Goal: Information Seeking & Learning: Learn about a topic

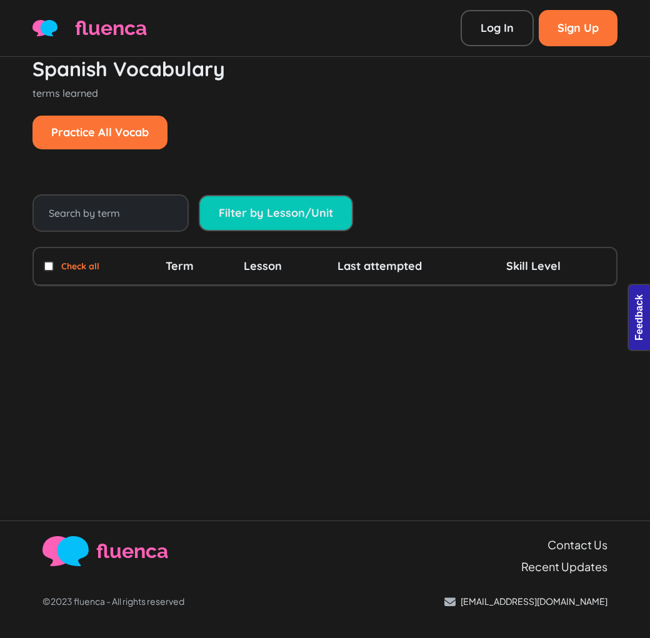
click at [411, 204] on div "Filter by Lesson/Unit" at bounding box center [324, 212] width 585 height 37
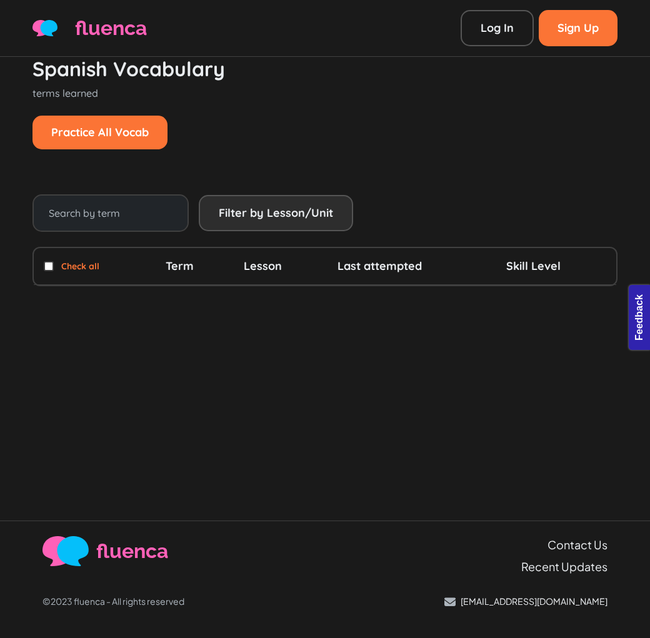
click at [248, 207] on link "Filter by Lesson/Unit" at bounding box center [276, 213] width 154 height 36
click at [284, 219] on link "Filter by Lesson/Unit" at bounding box center [276, 213] width 154 height 36
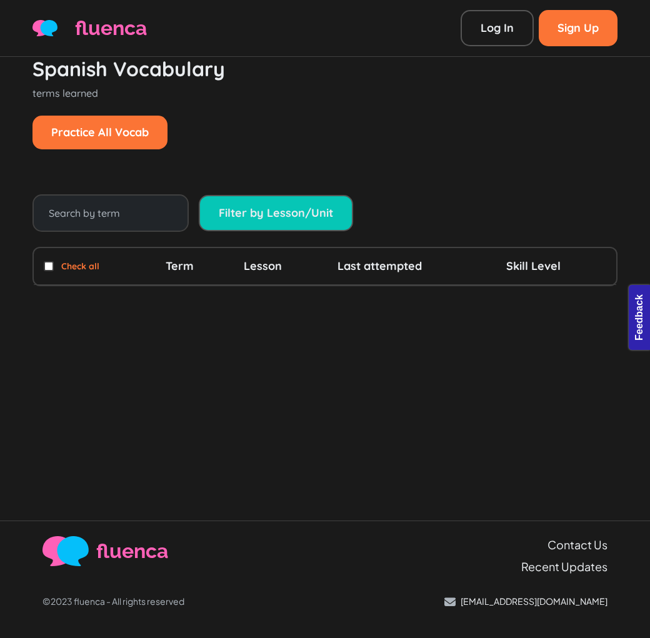
click at [259, 156] on div "Spanish Vocabulary terms learned Practice All Vocab Practice Selected Vocab (0)…" at bounding box center [324, 191] width 585 height 269
click at [125, 123] on link "Practice All Vocab" at bounding box center [99, 133] width 135 height 34
click at [292, 77] on h1 "Spanish Vocabulary" at bounding box center [324, 69] width 585 height 24
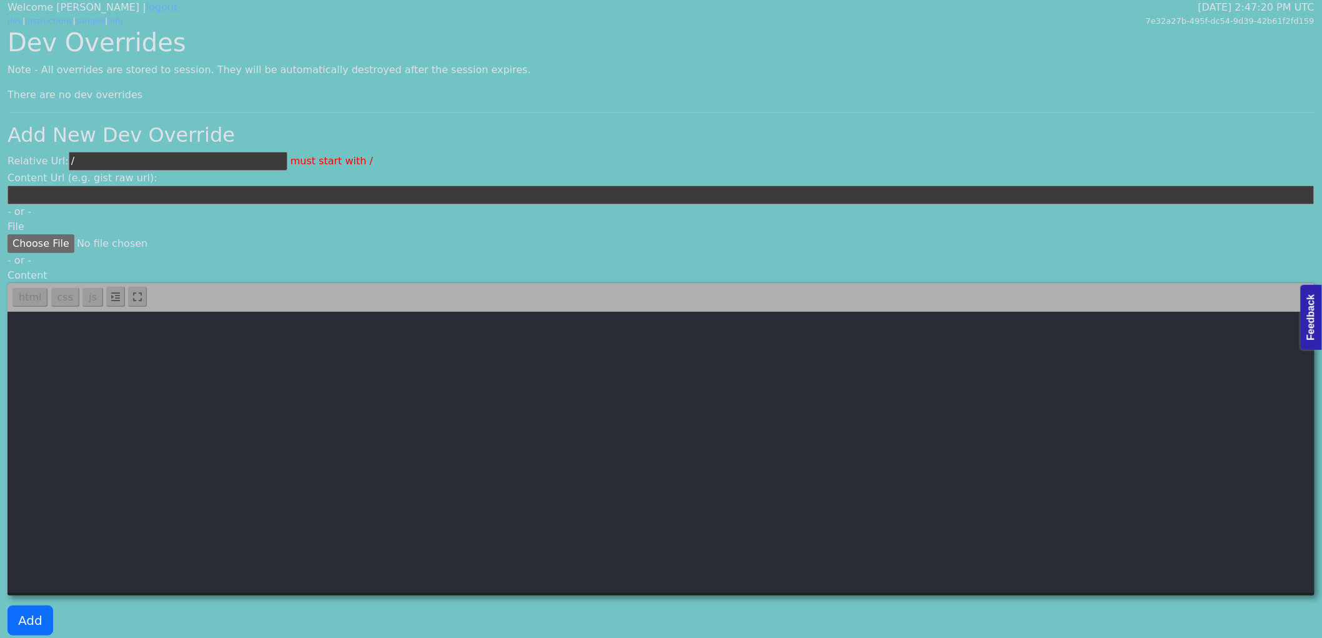
drag, startPoint x: 234, startPoint y: 156, endPoint x: 195, endPoint y: 8, distance: 153.3
click at [233, 157] on input "/" at bounding box center [178, 161] width 219 height 19
click at [173, 153] on input "/" at bounding box center [178, 161] width 219 height 19
paste input "features/unit/pages/unit-practice.vue"
type input "/features/unit/pages/unit-practice.vue"
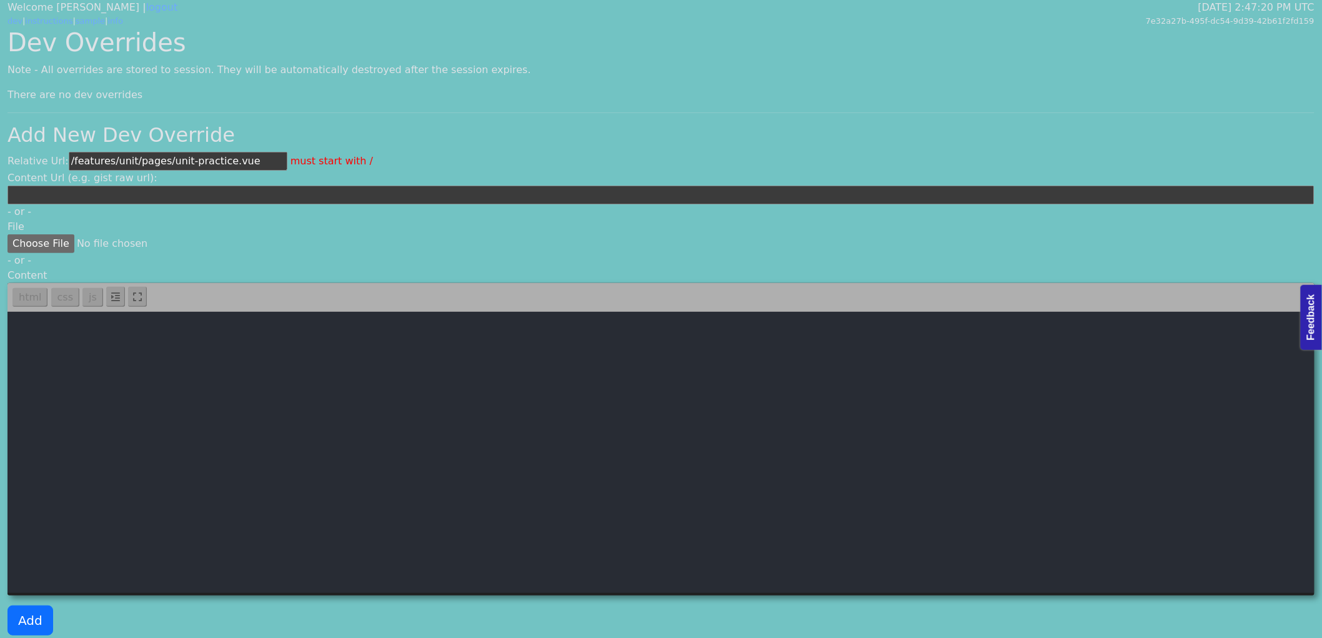
click at [266, 470] on textarea at bounding box center [660, 452] width 1307 height 281
paste textarea "<template> <div class="container"> <nav> <a href="/learn">learn</a> > <a :href=…"
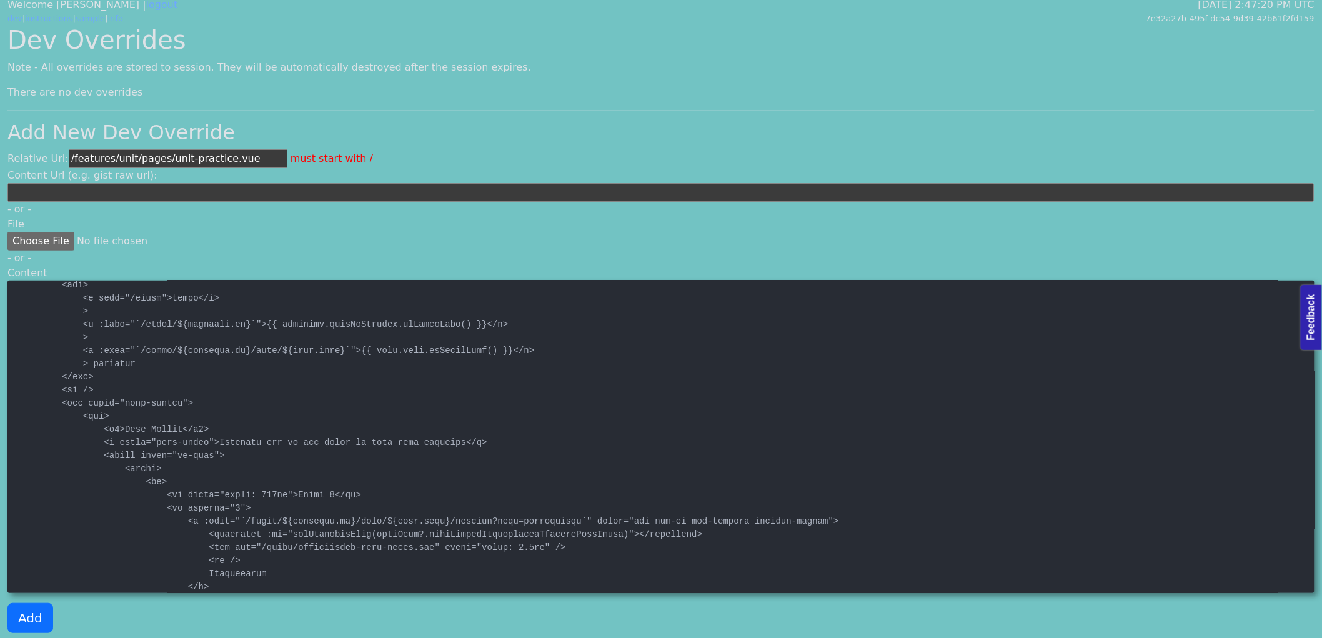
scroll to position [4, 0]
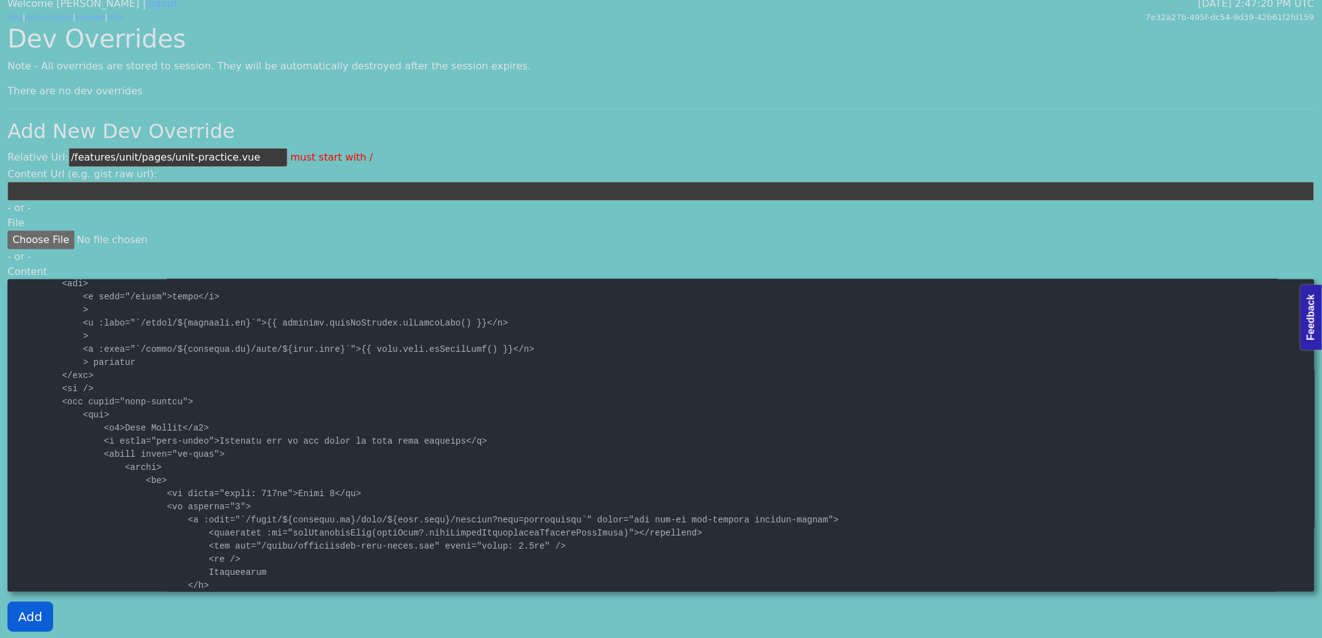
type textarea "<template> <div class="container"> <nav> <a href="/learn">learn</a> > <a :href=…"
click at [23, 611] on button "Add" at bounding box center [30, 617] width 46 height 30
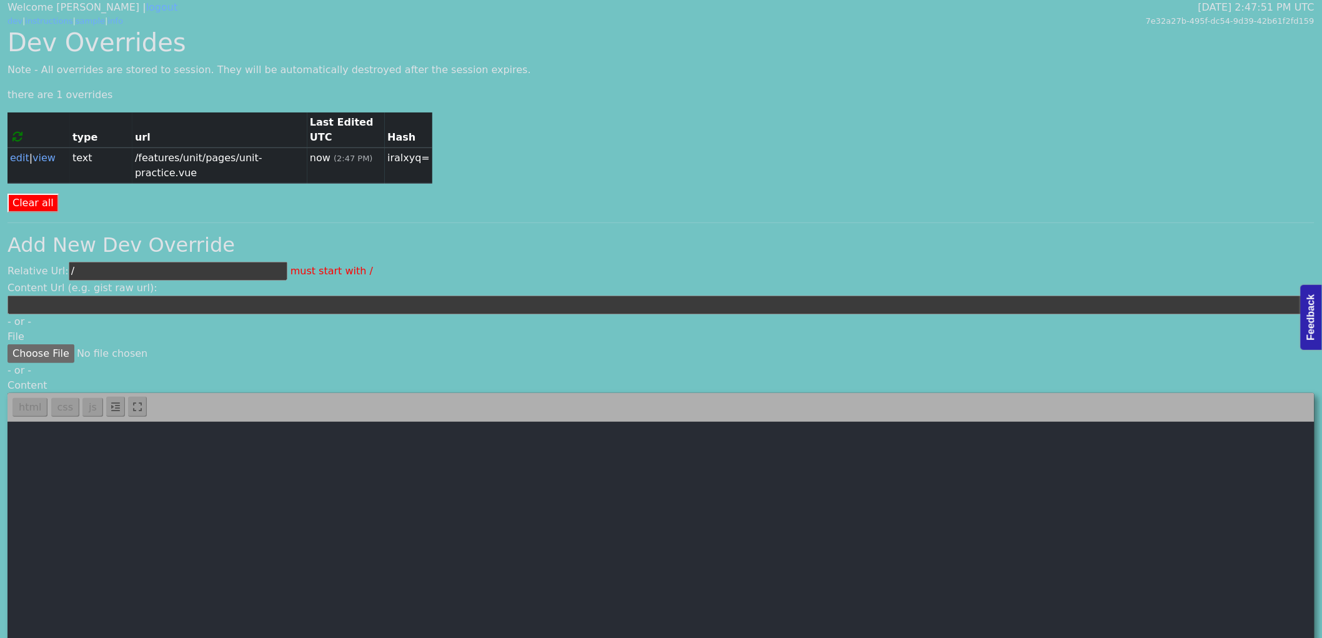
click at [132, 262] on input "/" at bounding box center [178, 271] width 219 height 19
paste input "features/home/pages/home.vue"
type input "/features/home/pages/home.vue"
click at [231, 497] on textarea at bounding box center [660, 562] width 1307 height 281
click at [441, 567] on textarea at bounding box center [660, 562] width 1307 height 281
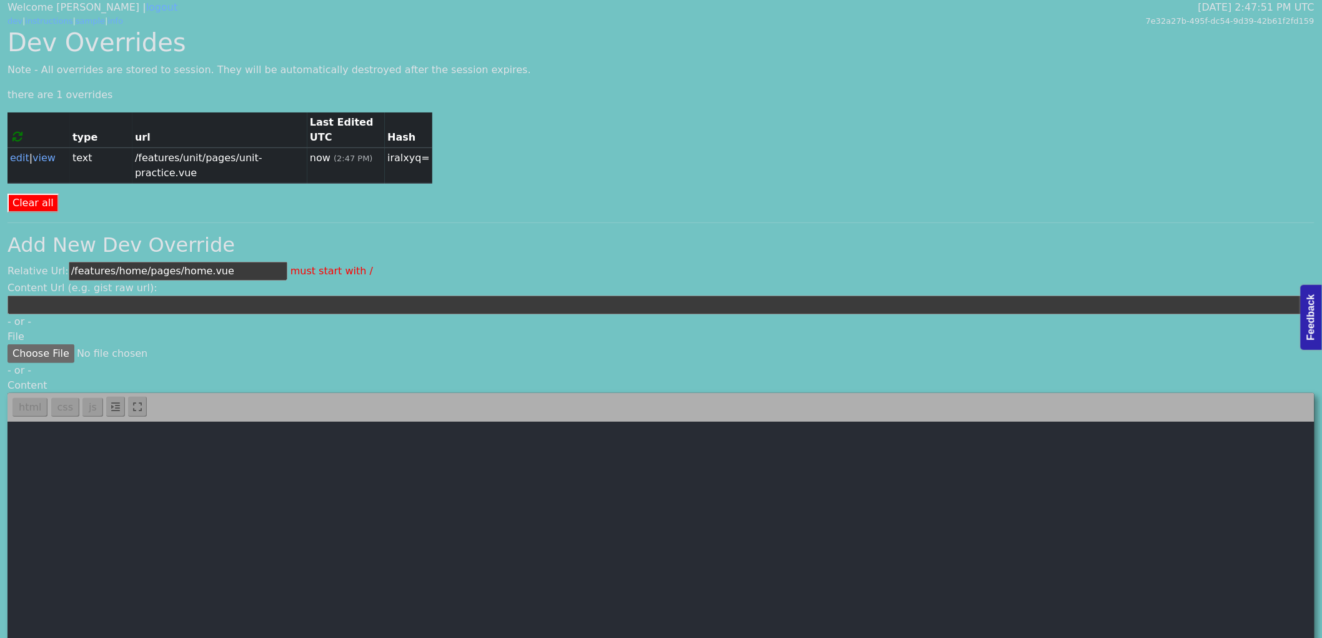
paste textarea "<template> <div class="container home-container"> <breadcrump> <template #actio…"
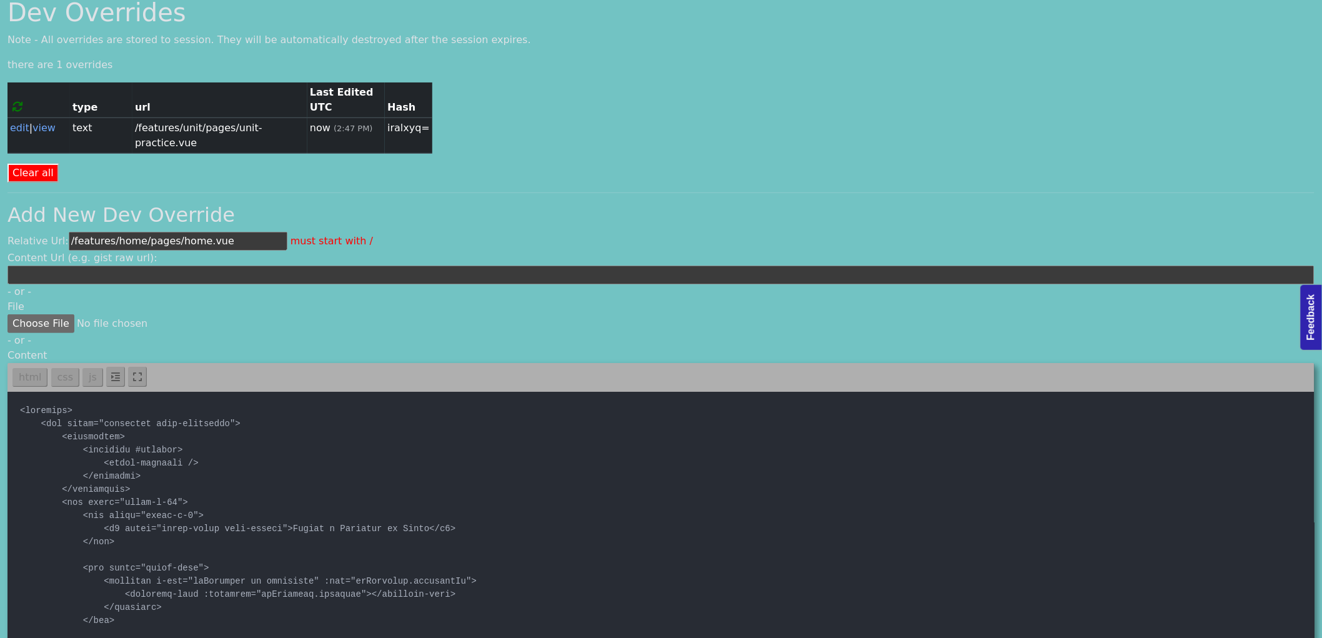
type textarea "<template> <div class="container home-container"> <breadcrump> <template #actio…"
click at [167, 232] on input "/features/home/pages/home.vue" at bounding box center [178, 241] width 219 height 19
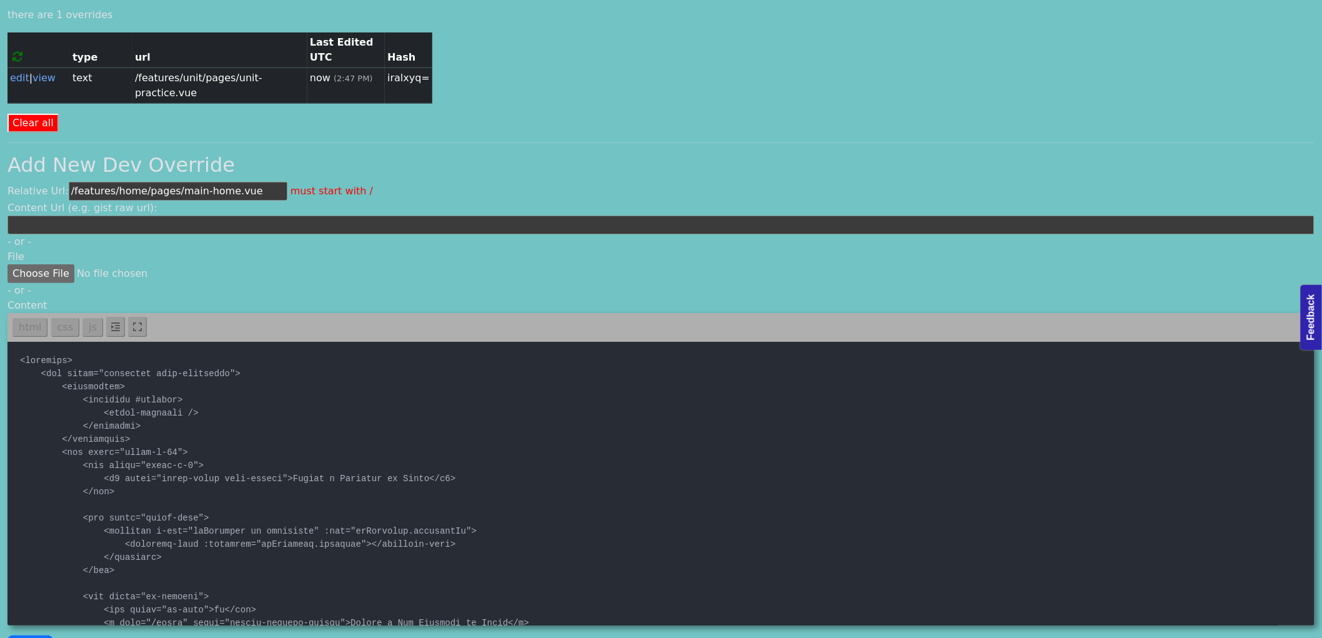
scroll to position [83, 0]
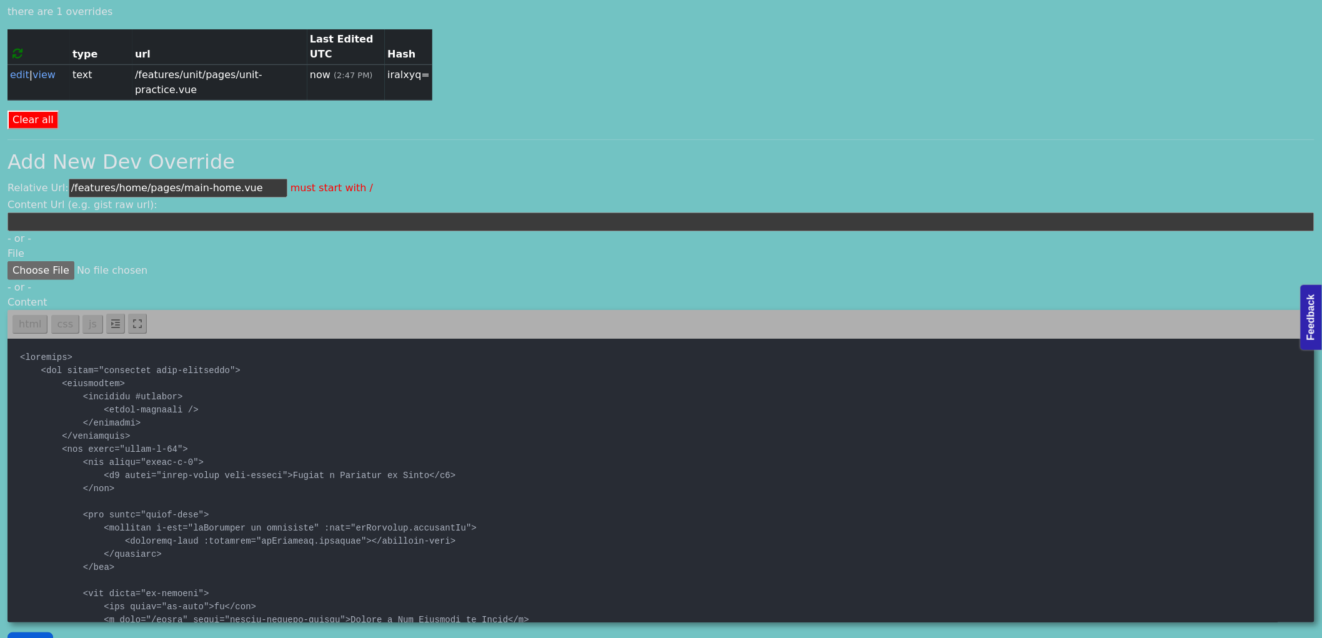
type input "/features/home/pages/main-home.vue"
click at [26, 632] on button "Add" at bounding box center [30, 647] width 46 height 30
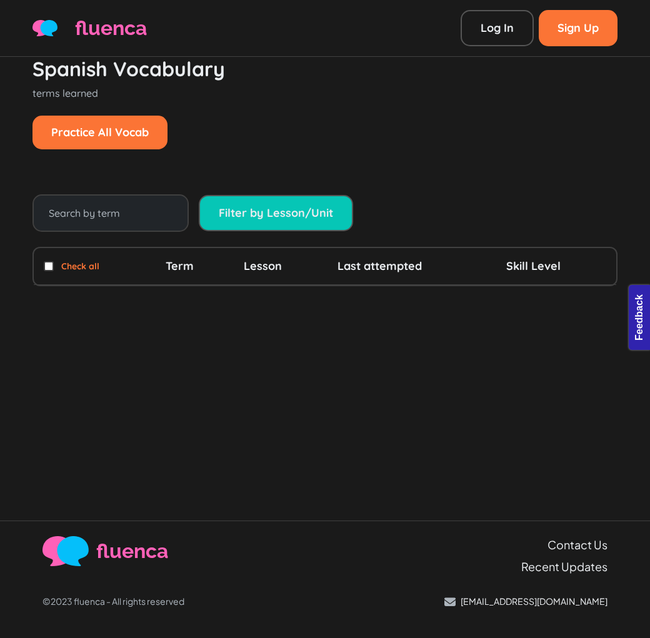
click at [364, 127] on div "Practice All Vocab Practice Selected Vocab (0) Flashcards Selected Vocab (0)" at bounding box center [324, 133] width 585 height 34
click at [440, 124] on div "Practice All Vocab Practice Selected Vocab (0) Flashcards Selected Vocab (0)" at bounding box center [324, 133] width 585 height 34
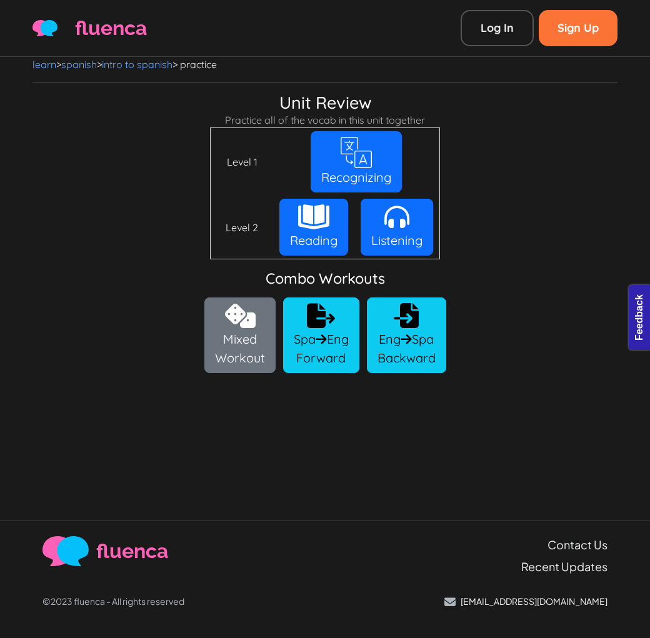
click at [559, 186] on div "Unit Review Practice all of the vocab in this unit together Level 1 Recognizing…" at bounding box center [324, 232] width 585 height 281
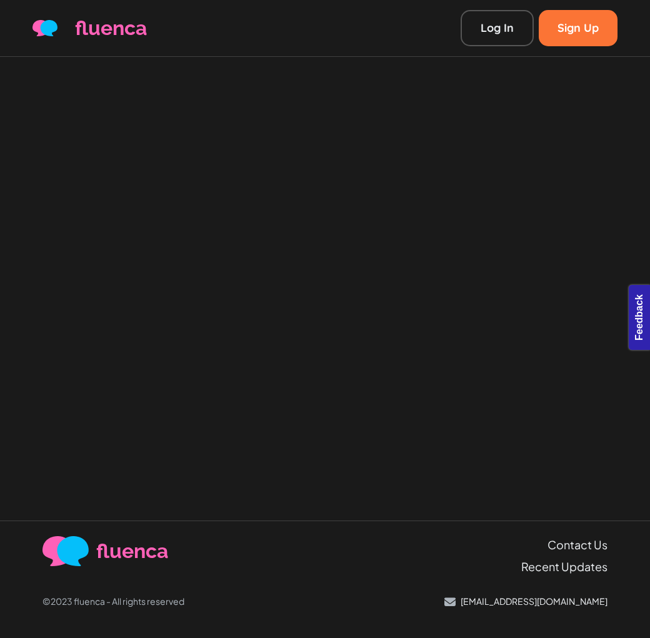
click at [319, 296] on div at bounding box center [325, 289] width 650 height 464
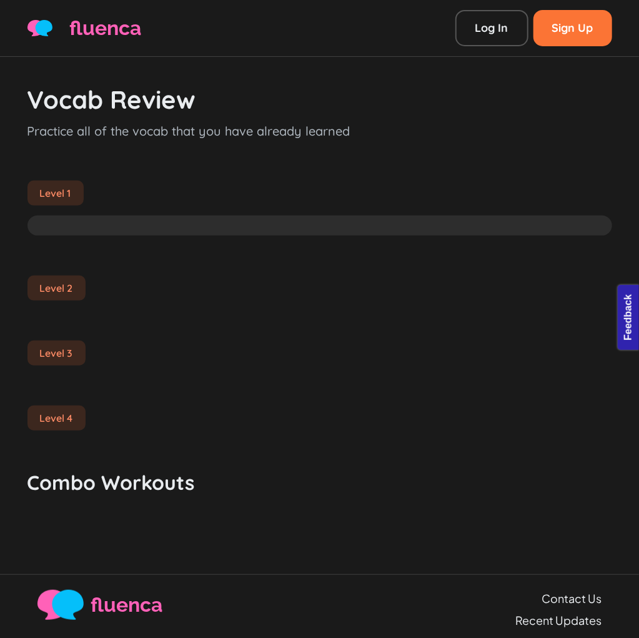
scroll to position [69, 0]
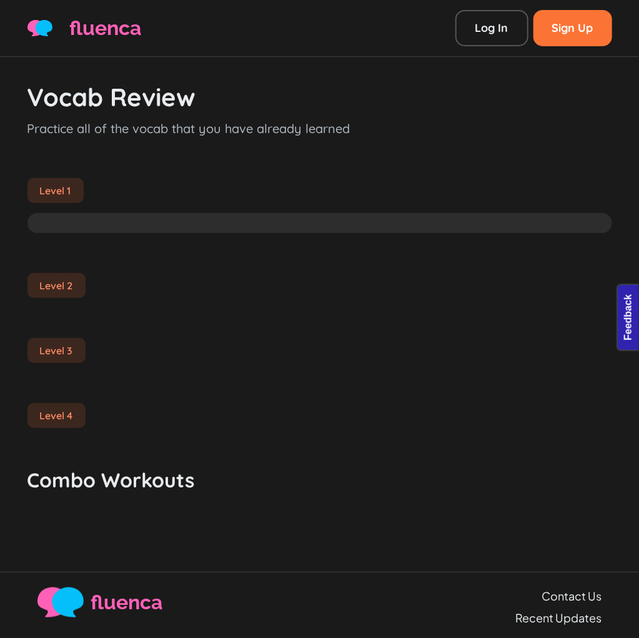
click at [401, 85] on h3 "Vocab Review" at bounding box center [319, 97] width 585 height 30
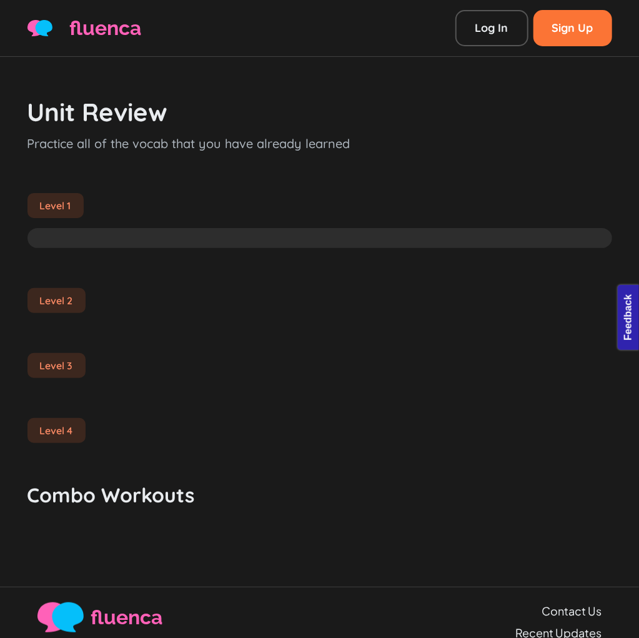
scroll to position [69, 0]
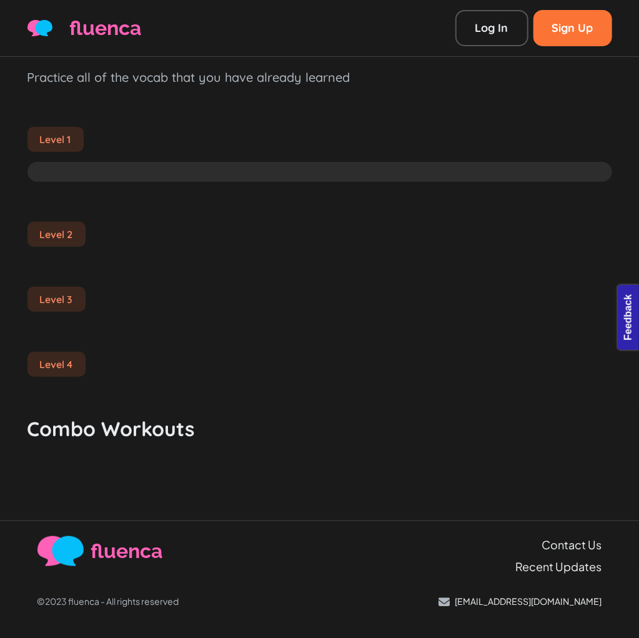
click at [372, 91] on div "Level 1" at bounding box center [319, 134] width 585 height 95
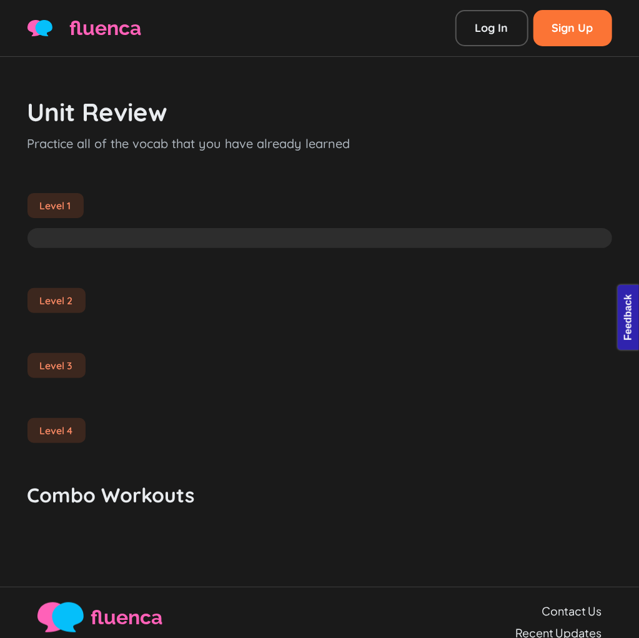
scroll to position [69, 0]
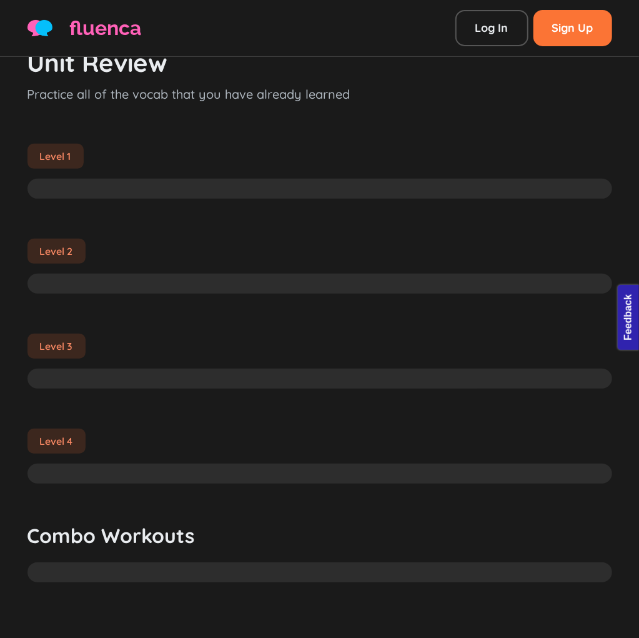
scroll to position [123, 0]
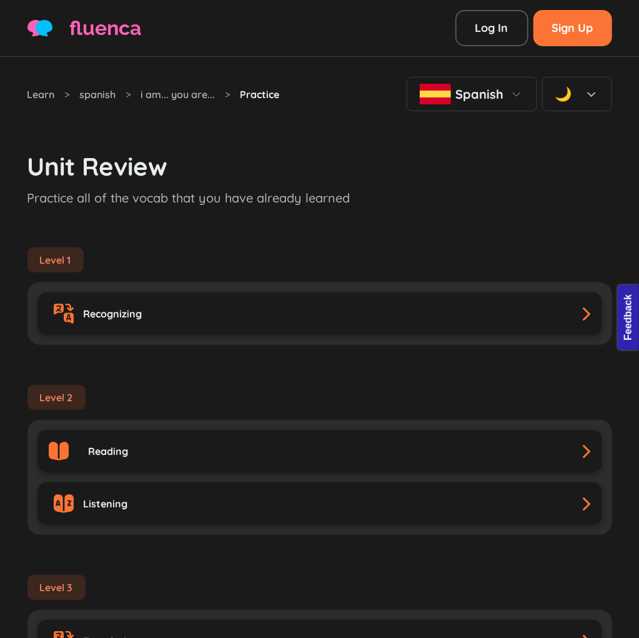
click at [362, 189] on p "Practice all of the vocab that you have already learned" at bounding box center [319, 198] width 585 height 19
click at [348, 227] on div "Level 1 Recognizing" at bounding box center [319, 275] width 585 height 137
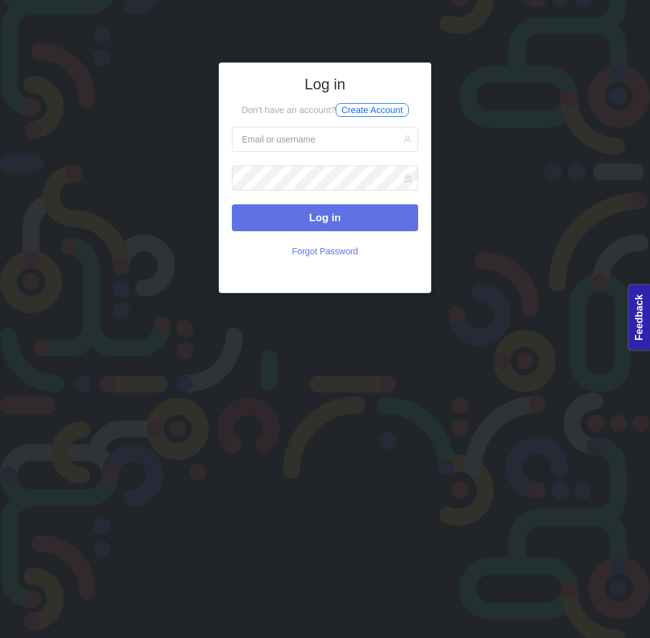
click at [276, 154] on form "Log in Forgot Password" at bounding box center [325, 195] width 186 height 137
click at [277, 144] on input "text" at bounding box center [325, 139] width 186 height 25
type input "eminkarakan0drive@gmail.com"
click at [232, 204] on button "Log in" at bounding box center [325, 217] width 186 height 27
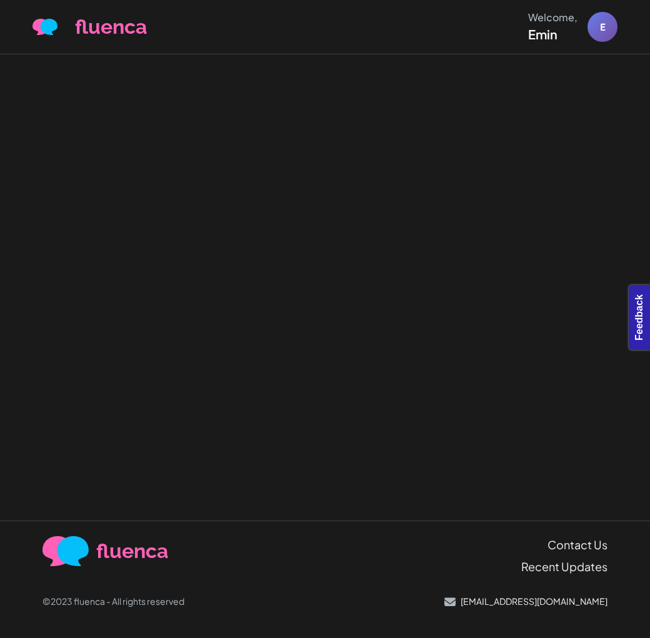
click at [352, 166] on div at bounding box center [325, 287] width 650 height 466
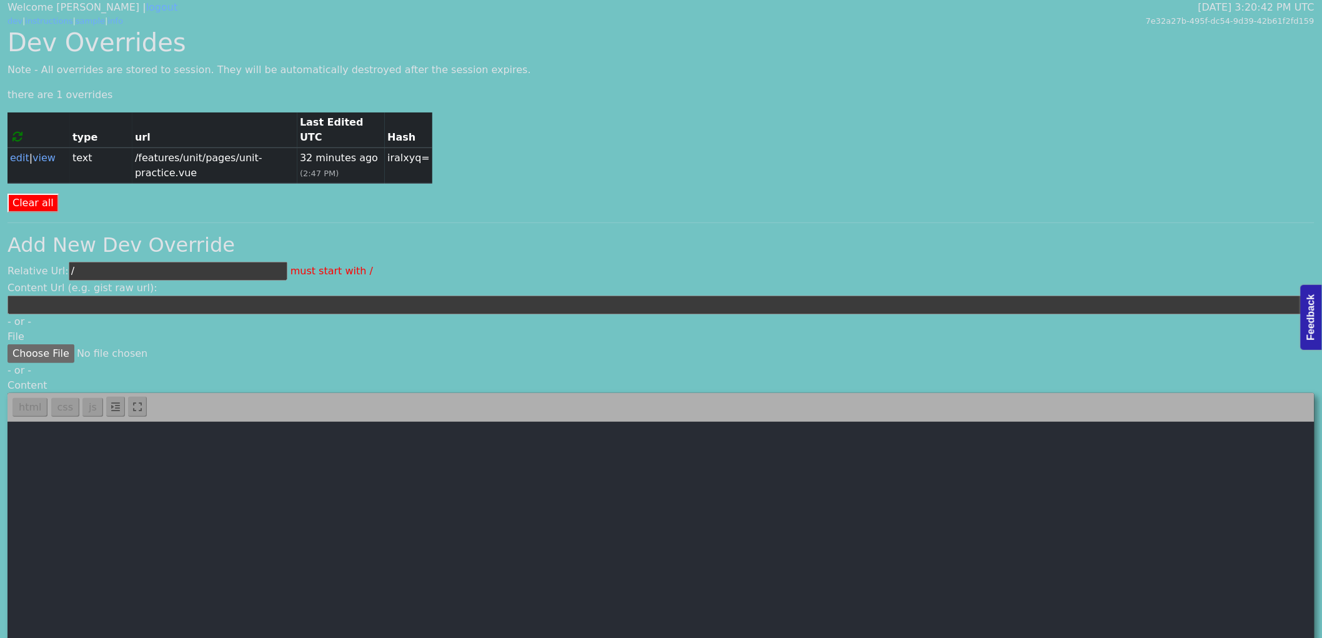
click at [192, 262] on input "/" at bounding box center [178, 271] width 219 height 19
paste input "features/home/pages/home.vue"
click at [170, 262] on input "/features/home/pages/home.vue" at bounding box center [178, 271] width 219 height 19
click at [167, 262] on input "/features/home/pages/home.vue" at bounding box center [178, 271] width 219 height 19
type input "/features/home/pages/main-home.vue"
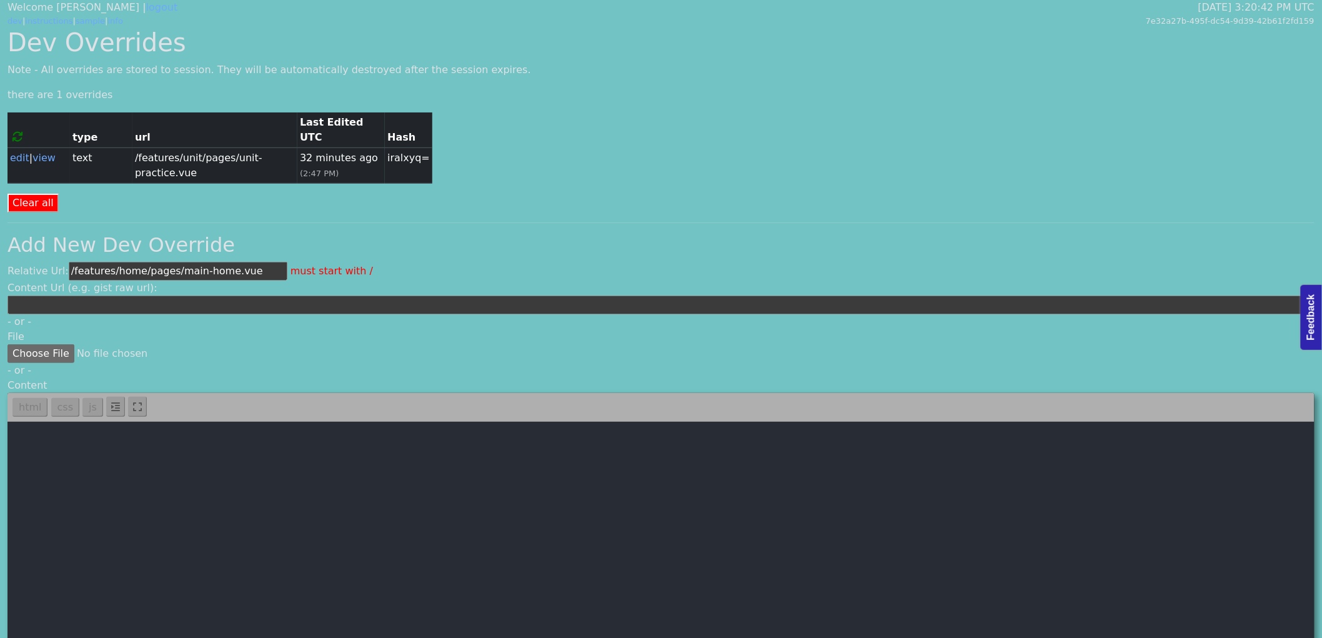
click at [254, 522] on textarea at bounding box center [660, 562] width 1307 height 281
paste textarea "<template> <div class="container home-container"> <breadcrump> <template #actio…"
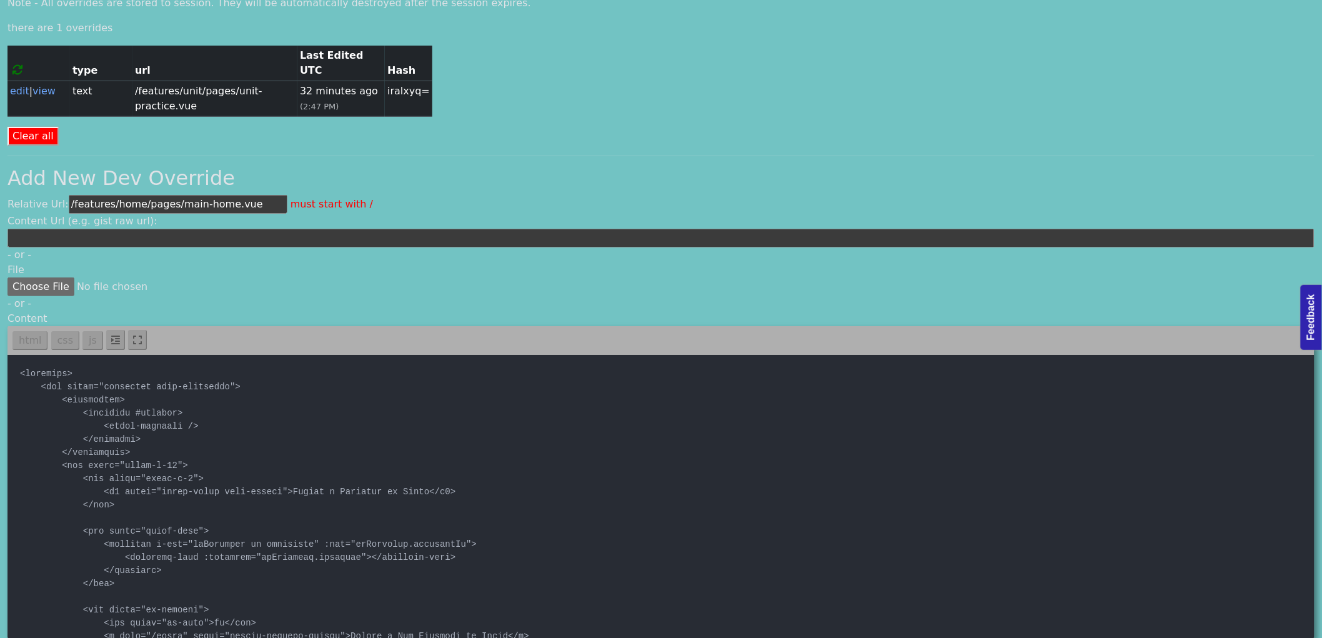
scroll to position [97, 0]
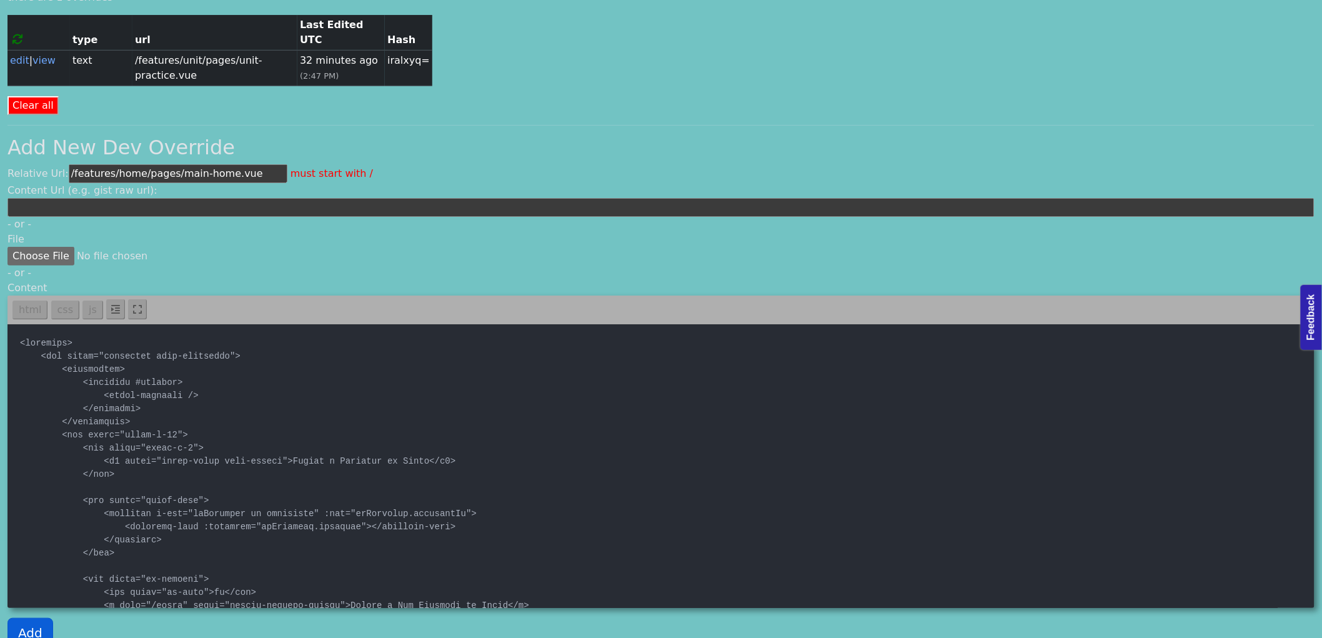
type textarea "<template> <div class="container home-container"> <breadcrump> <template #actio…"
click at [32, 618] on button "Add" at bounding box center [30, 633] width 46 height 30
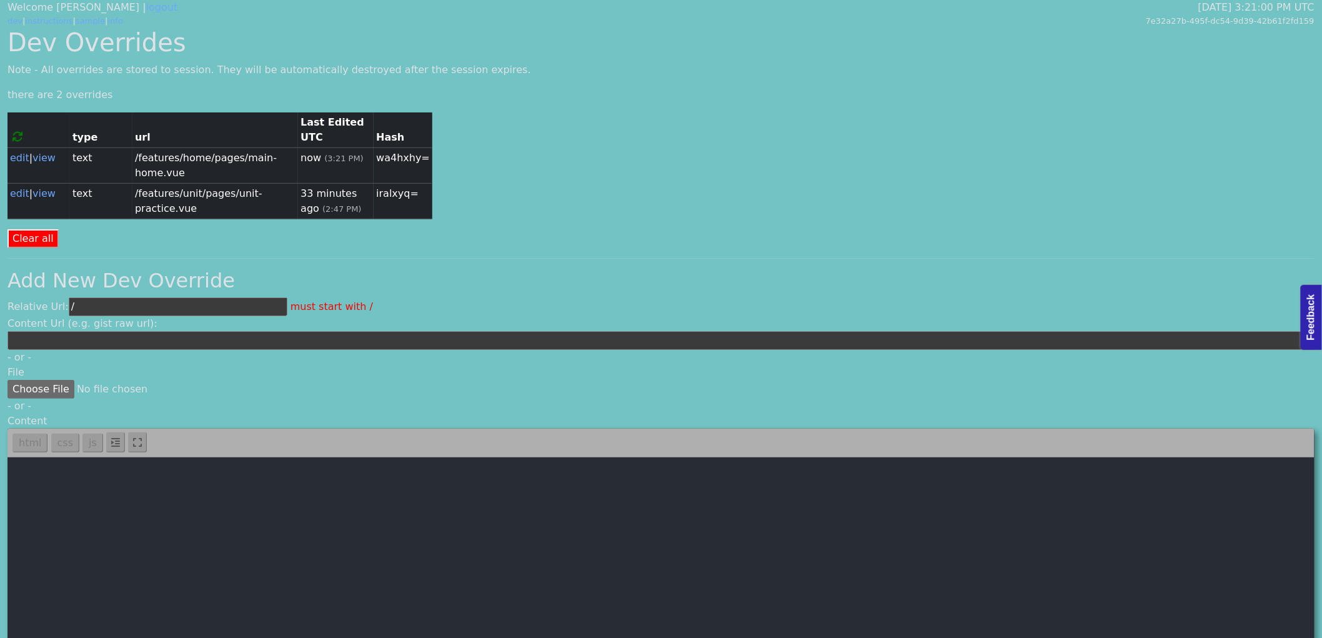
click at [164, 297] on input "/" at bounding box center [178, 306] width 219 height 19
click at [159, 480] on textarea at bounding box center [660, 597] width 1307 height 281
paste textarea "<template> <div class="container home-container"> <breadcrump> <template #actio…"
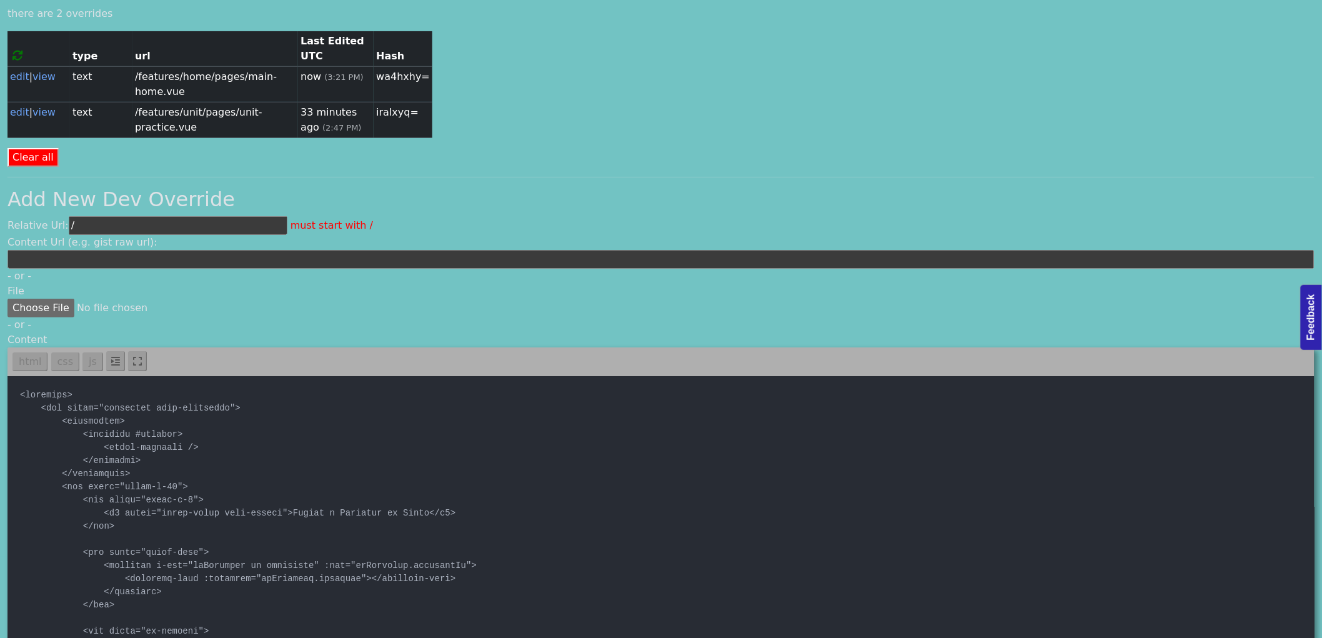
type textarea "<template> <div class="container home-container"> <breadcrump> <template #actio…"
drag, startPoint x: 171, startPoint y: 76, endPoint x: 135, endPoint y: 63, distance: 38.3
click at [135, 66] on td "/features/home/pages/main-home.vue" at bounding box center [215, 84] width 166 height 36
copy td "/features/home/pages/main-home.vue"
drag, startPoint x: 94, startPoint y: 211, endPoint x: 51, endPoint y: 209, distance: 43.8
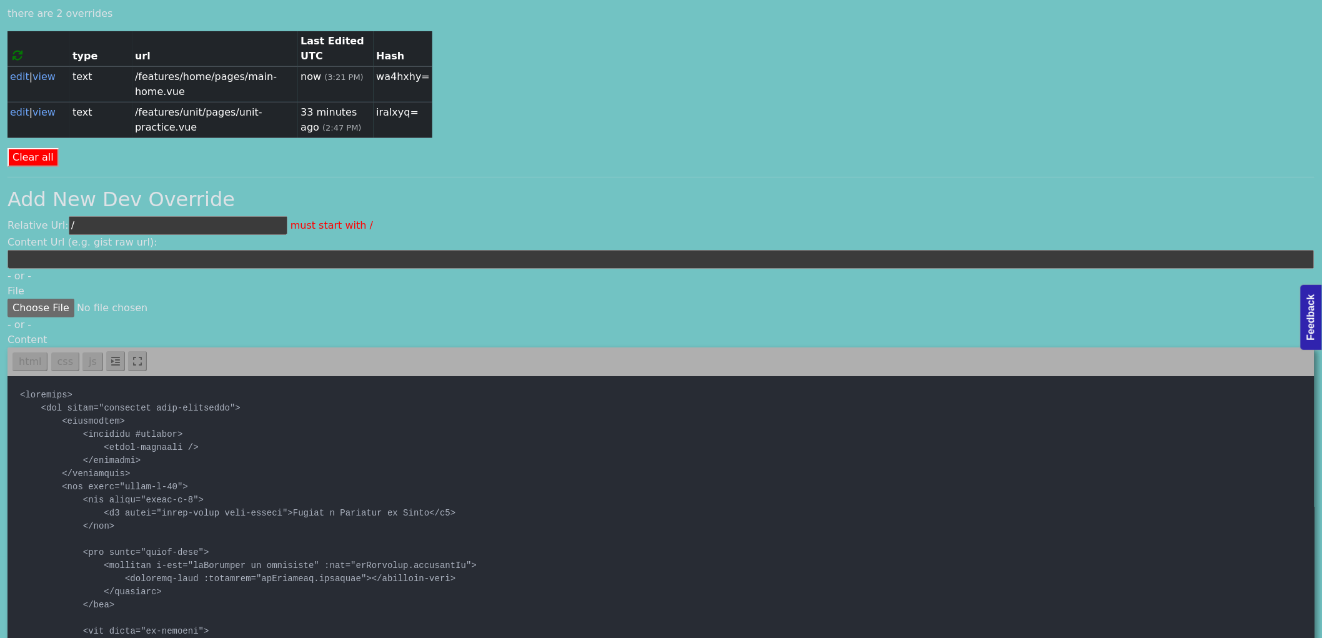
click at [51, 216] on div "Relative Url: / must start with /" at bounding box center [660, 225] width 1307 height 19
paste input "features/home/pages/main-home.vue"
click at [192, 216] on input "/features/home/pages/main-home.vue" at bounding box center [178, 225] width 219 height 19
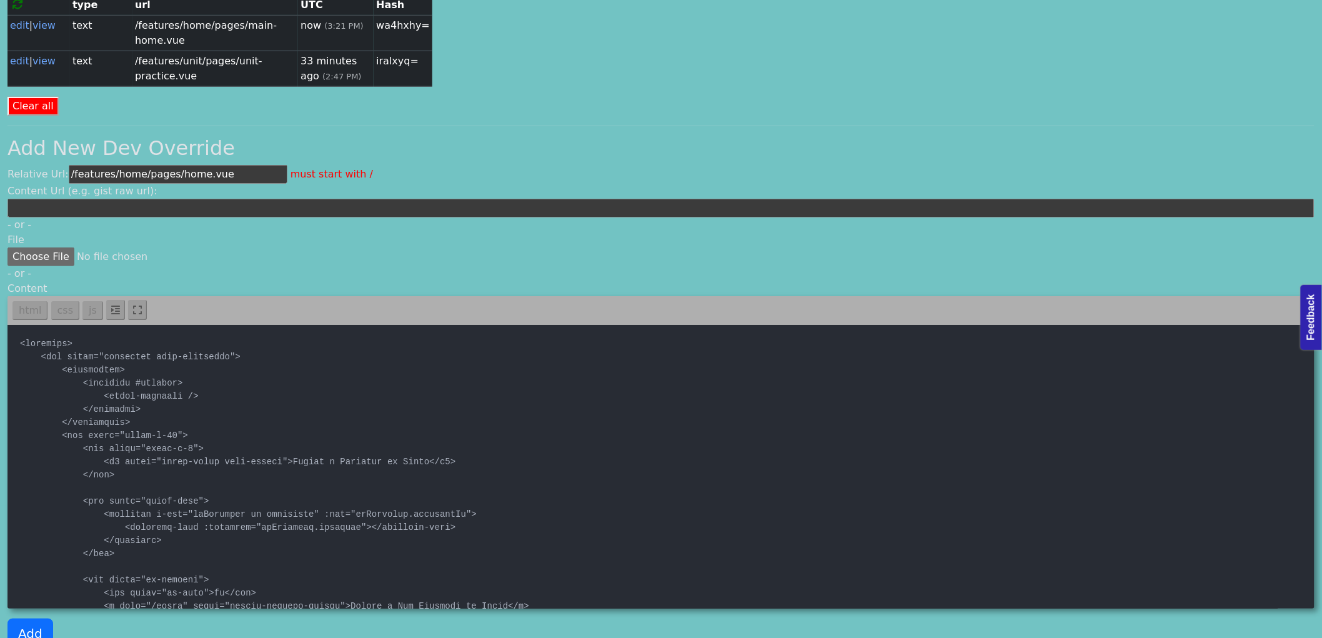
scroll to position [134, 0]
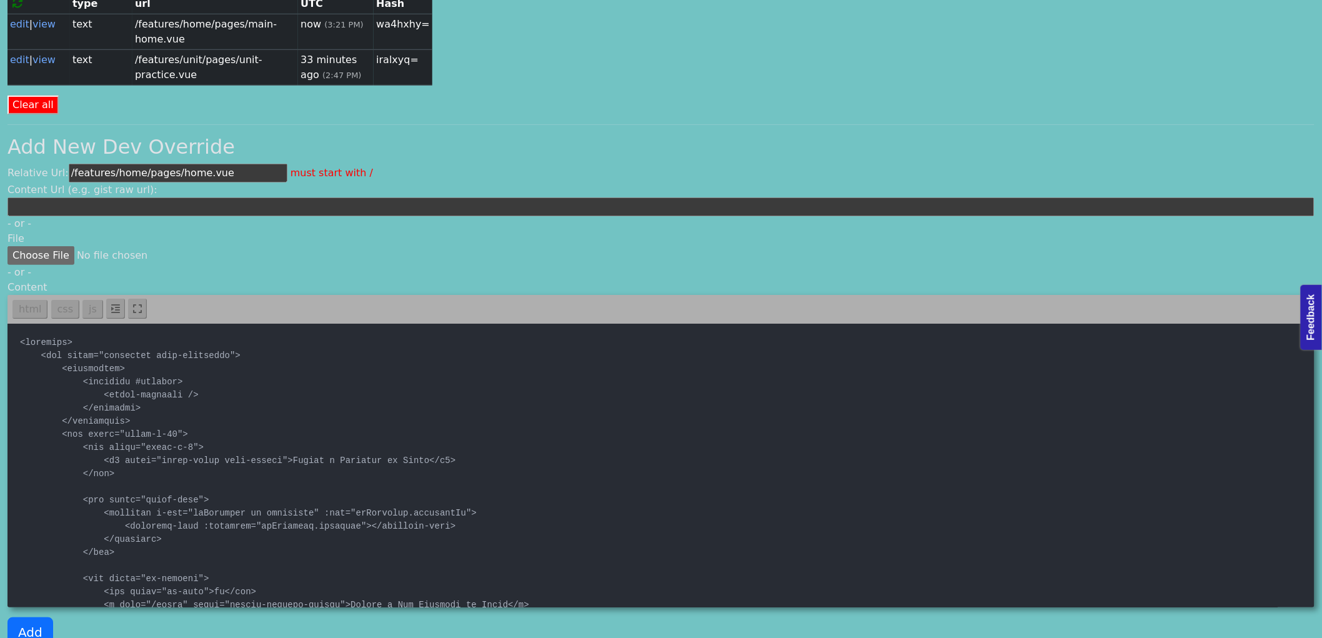
type input "/features/home/pages/home.vue"
click at [45, 607] on div "Add" at bounding box center [660, 632] width 1307 height 50
click at [44, 617] on button "Add" at bounding box center [30, 632] width 46 height 30
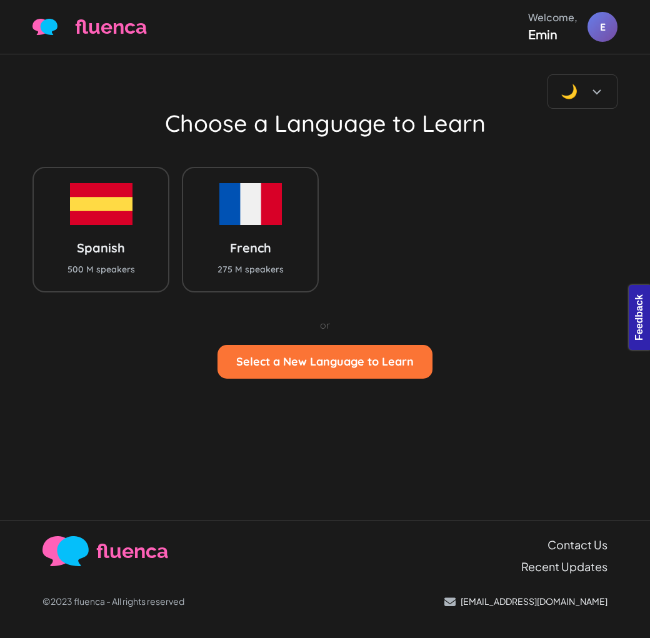
click at [427, 211] on div "Spanish 500 M speakers French 275 M speakers" at bounding box center [324, 229] width 585 height 125
click at [485, 229] on div "Spanish 500 M speakers French 275 M speakers" at bounding box center [324, 229] width 585 height 125
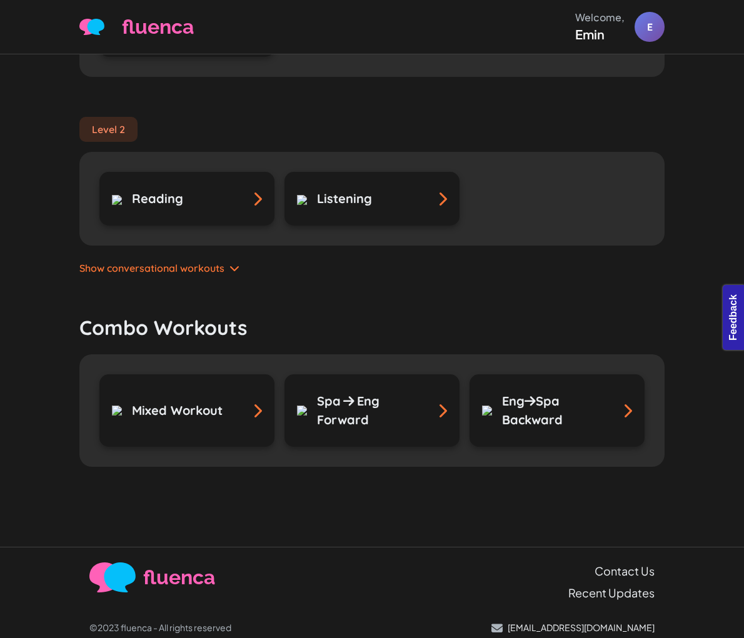
scroll to position [250, 0]
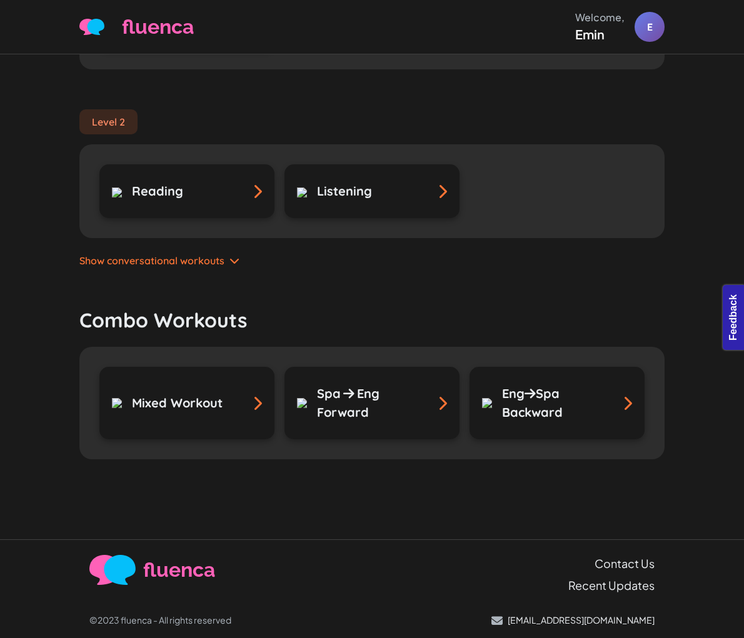
click at [98, 264] on span "Show conversational workouts" at bounding box center [151, 260] width 145 height 15
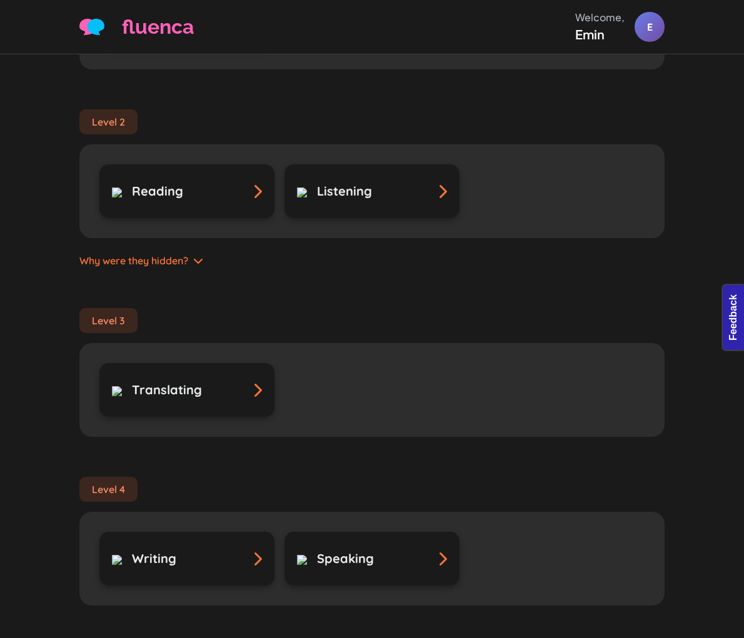
click at [193, 261] on icon at bounding box center [198, 261] width 10 height 10
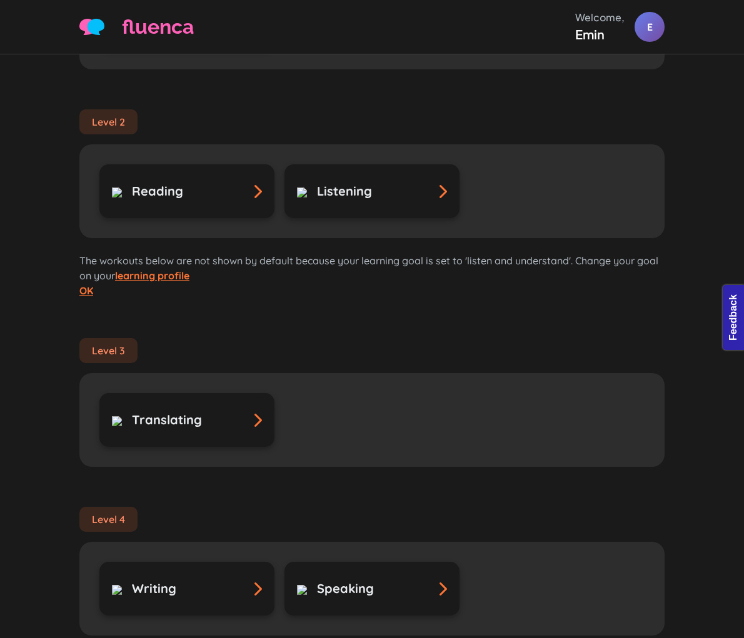
click at [72, 292] on div "Vocab Review Practice all of the vocab that you have already learned Level 1 Re…" at bounding box center [372, 355] width 600 height 1102
click at [79, 291] on link "OK" at bounding box center [86, 290] width 14 height 12
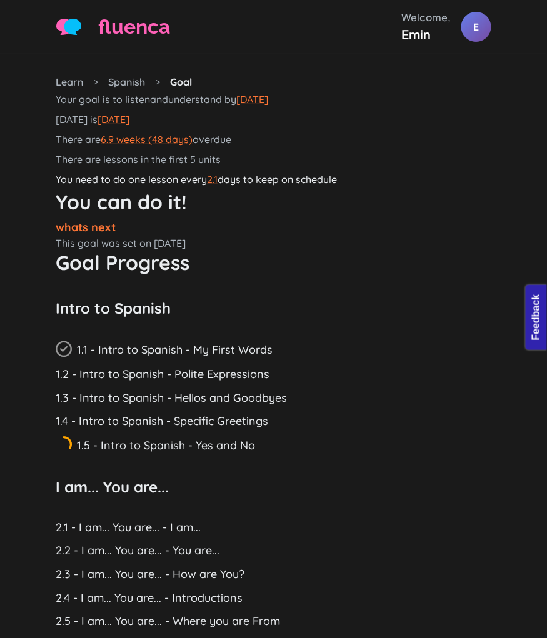
click at [305, 214] on h1 "You can do it!" at bounding box center [273, 201] width 435 height 25
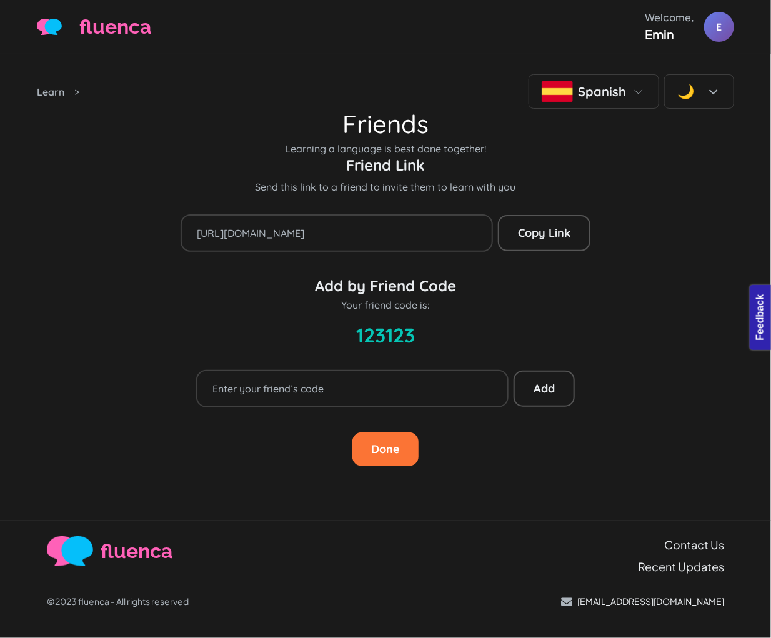
click at [497, 156] on p "Learning a language is best done together!" at bounding box center [385, 148] width 697 height 15
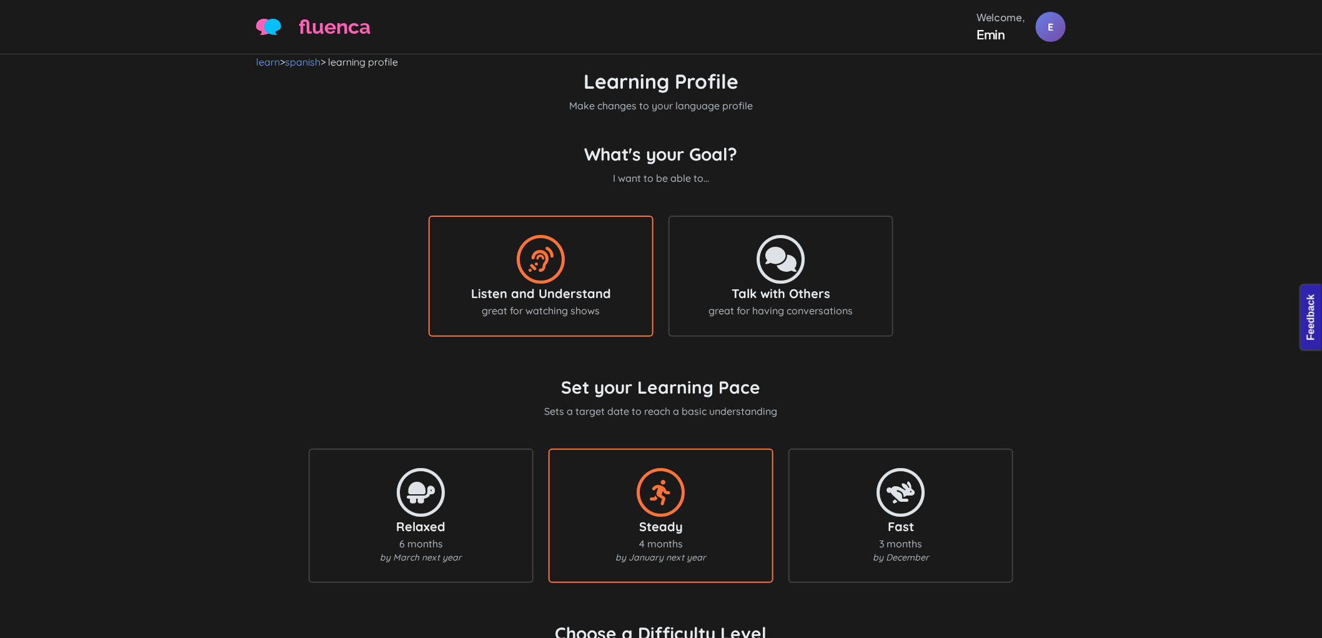
click at [439, 107] on p "Make changes to your language profile" at bounding box center [661, 105] width 810 height 15
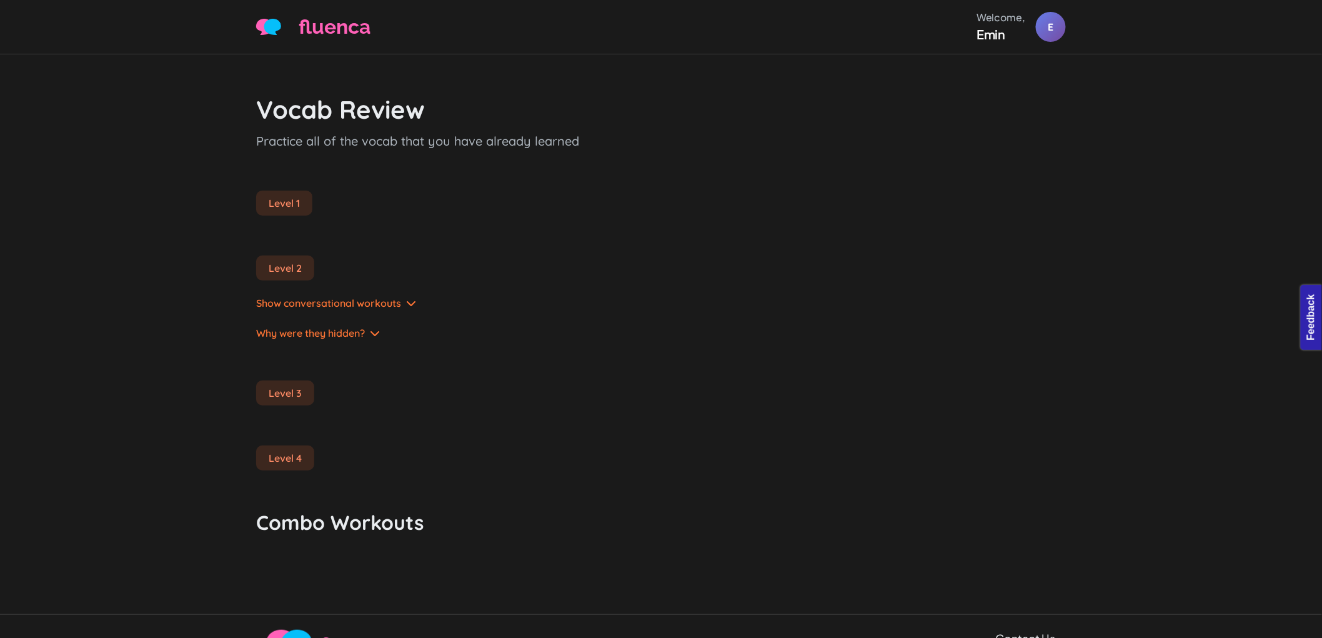
click at [360, 142] on p "Practice all of the vocab that you have already learned" at bounding box center [661, 141] width 810 height 19
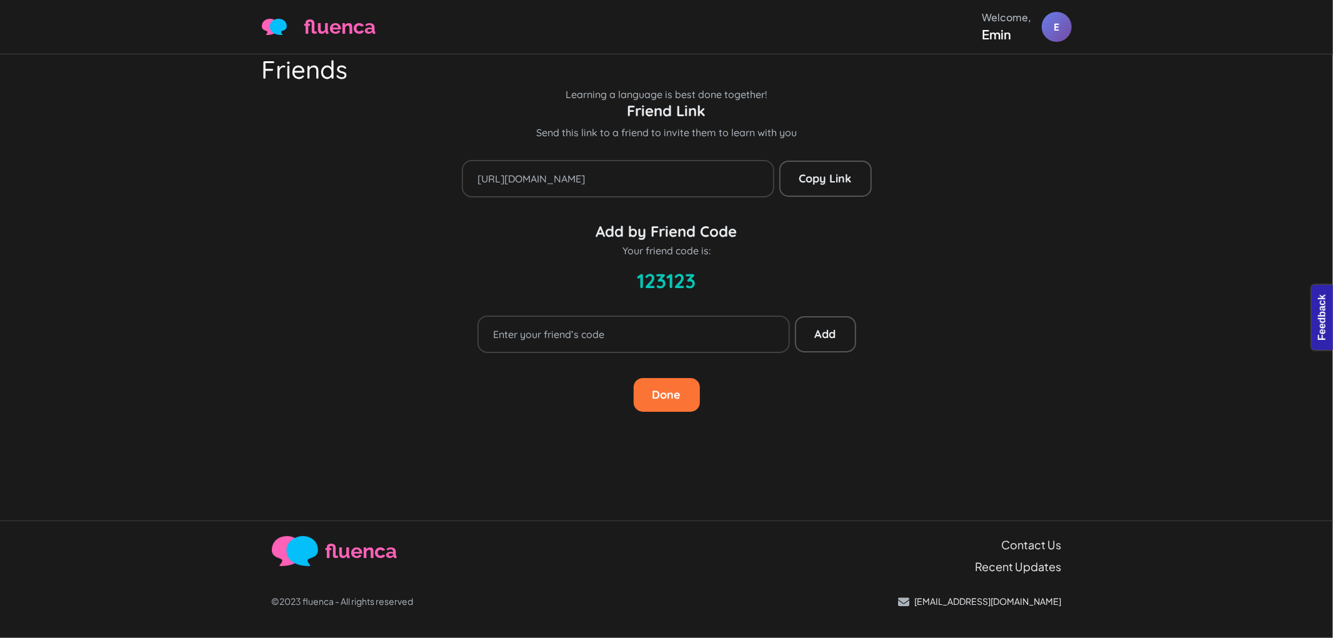
click at [447, 113] on h2 "Friend Link" at bounding box center [667, 111] width 810 height 18
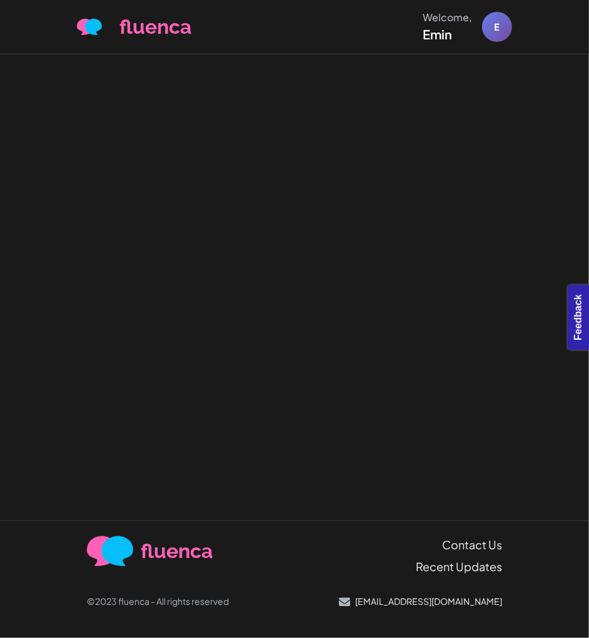
click at [167, 254] on div at bounding box center [294, 287] width 589 height 466
